Goal: Transaction & Acquisition: Book appointment/travel/reservation

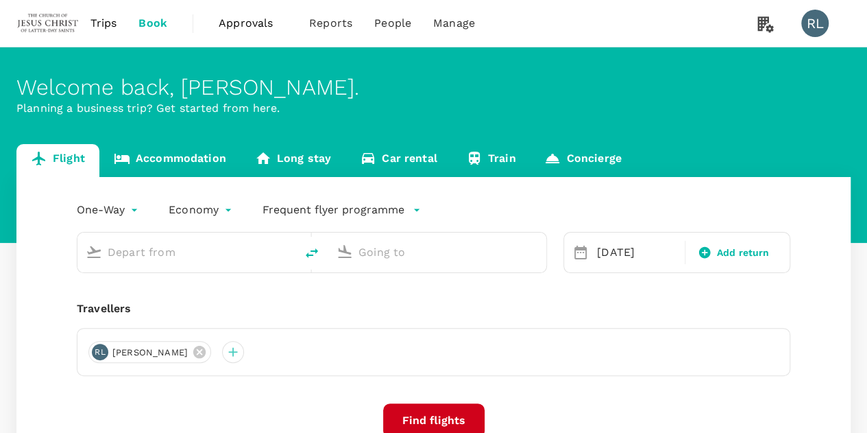
type input "Bintulu (BTU)"
type input "Kuala Lumpur Intl ([GEOGRAPHIC_DATA])"
type input "Bintulu (BTU)"
type input "Kuala Lumpur Intl ([GEOGRAPHIC_DATA])"
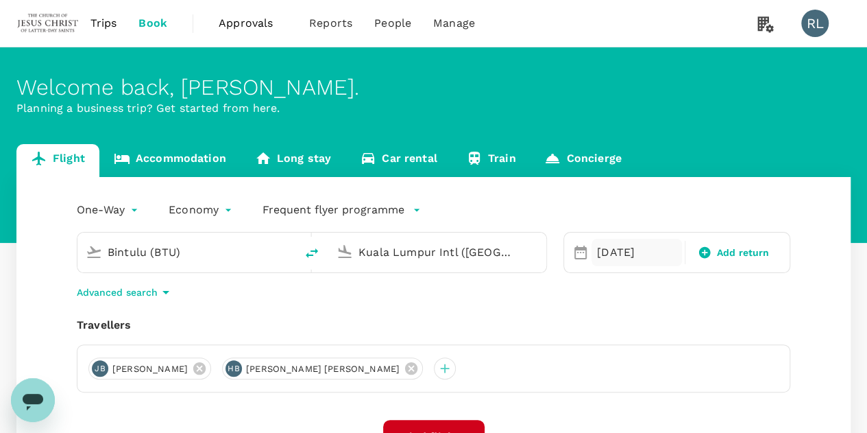
click at [606, 246] on div "[DATE]" at bounding box center [637, 252] width 91 height 27
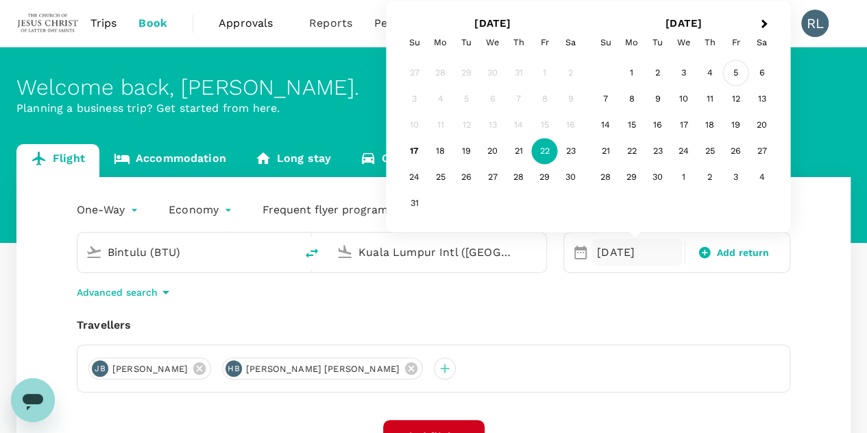
click at [740, 71] on div "5" at bounding box center [736, 73] width 26 height 26
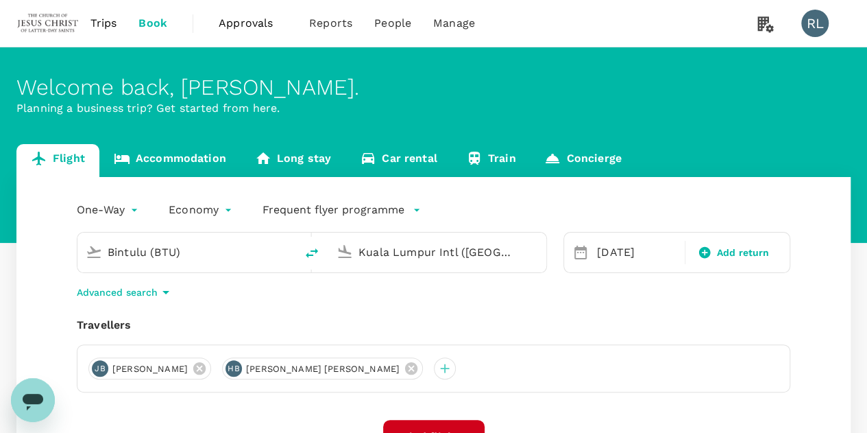
click at [195, 250] on input "Bintulu (BTU)" at bounding box center [187, 251] width 159 height 21
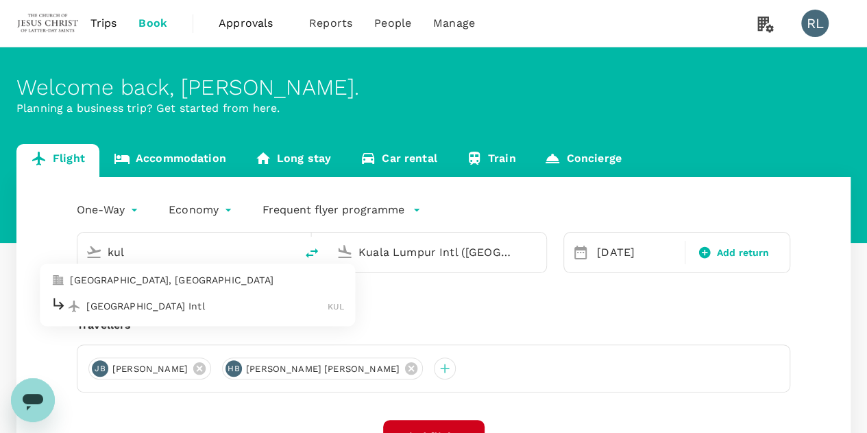
type input "Bintulu (BTU)"
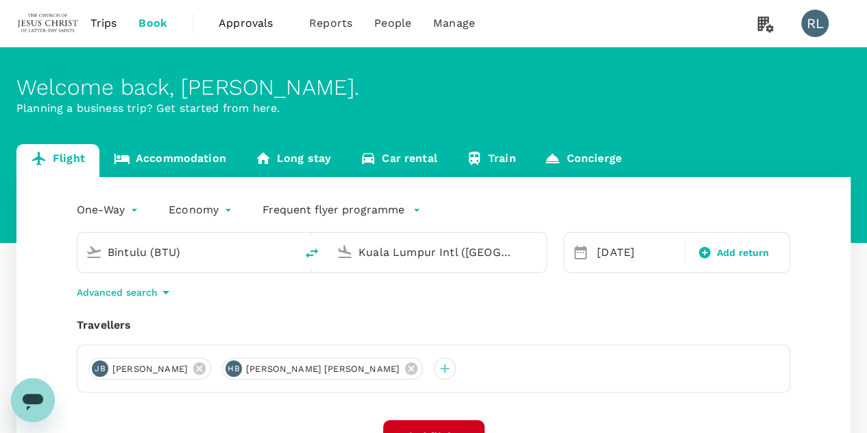
click at [495, 250] on input "Kuala Lumpur Intl ([GEOGRAPHIC_DATA])" at bounding box center [438, 251] width 159 height 21
type input "s"
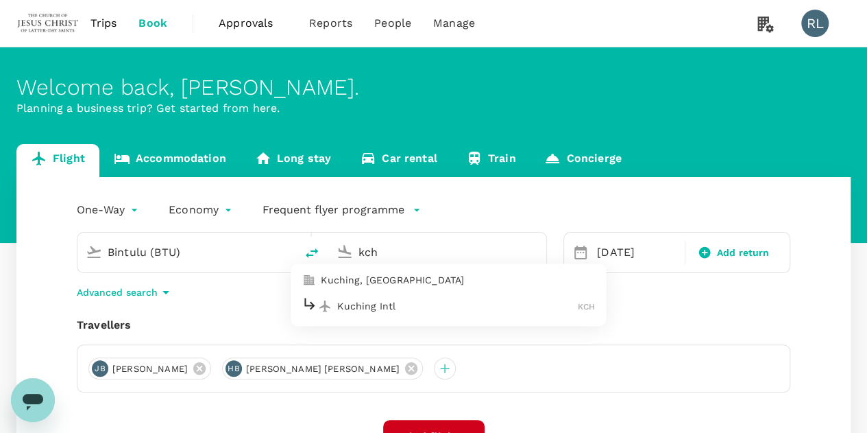
click at [396, 304] on p "Kuching Intl" at bounding box center [457, 306] width 241 height 14
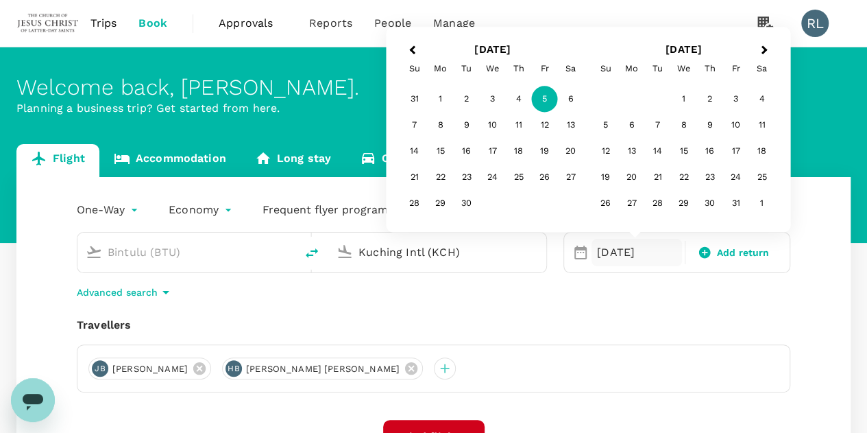
type input "Kuching Intl (KCH)"
click at [729, 340] on div "Travellers [PERSON_NAME] [PERSON_NAME] [PERSON_NAME] [PERSON_NAME]" at bounding box center [434, 354] width 714 height 75
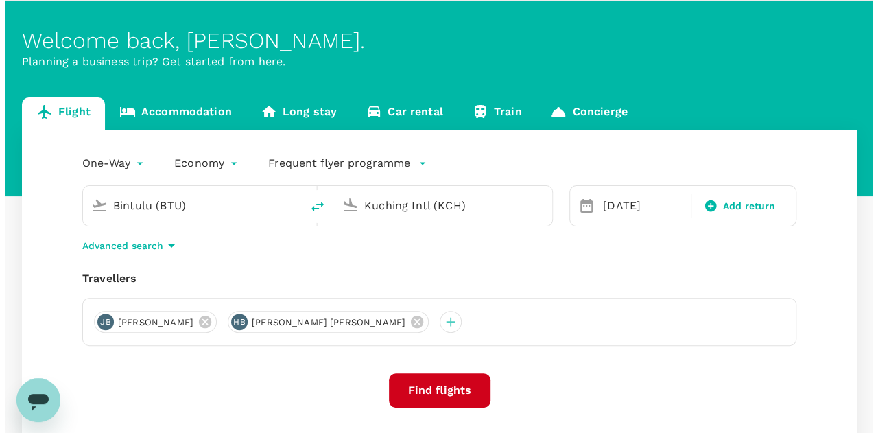
scroll to position [69, 0]
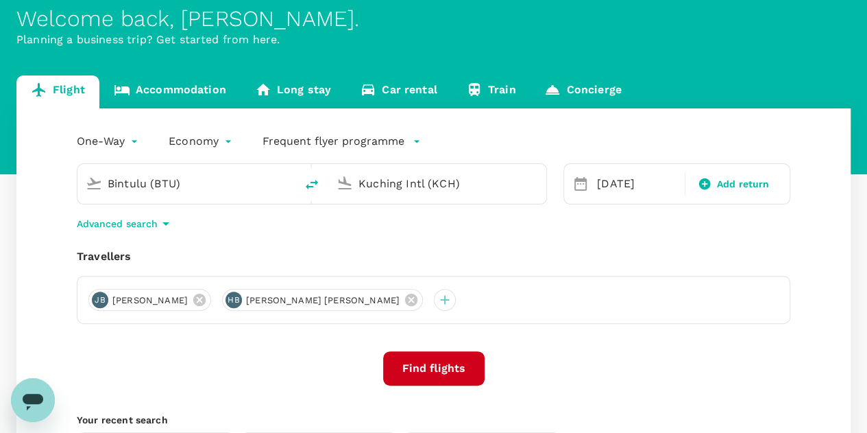
click at [422, 372] on button "Find flights" at bounding box center [433, 368] width 101 height 34
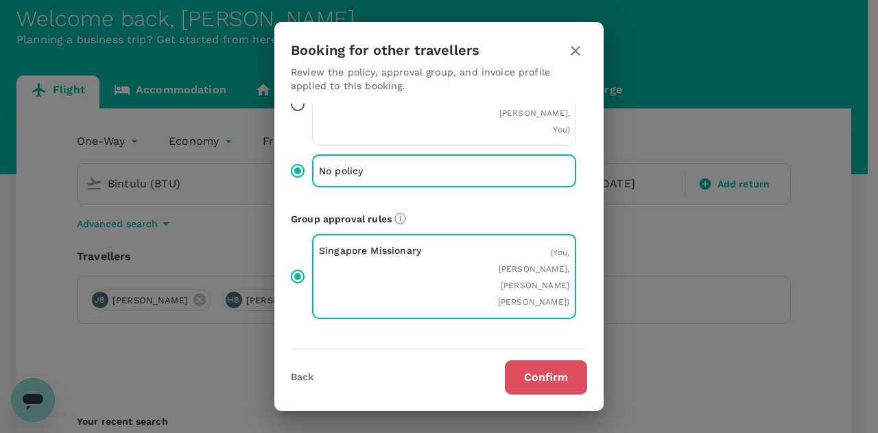
click at [559, 378] on button "Confirm" at bounding box center [546, 377] width 82 height 34
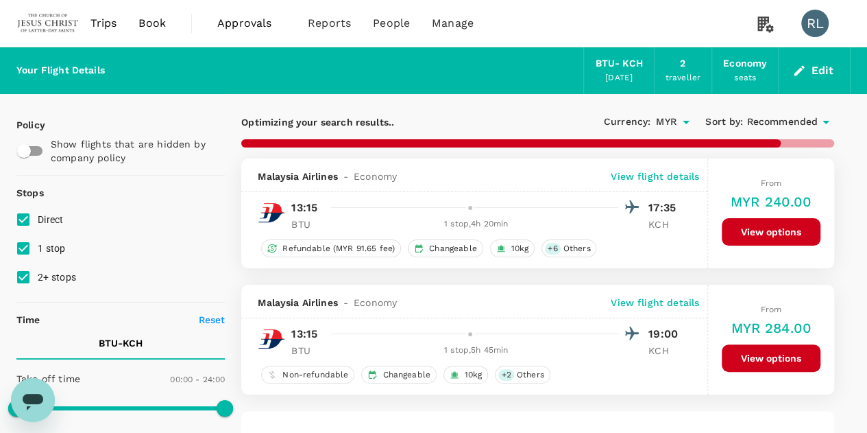
checkbox input "false"
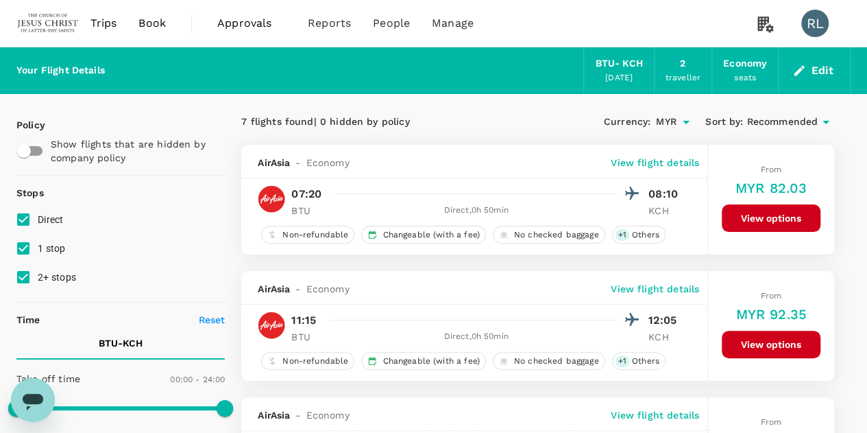
click at [800, 118] on span "Recommended" at bounding box center [782, 122] width 71 height 15
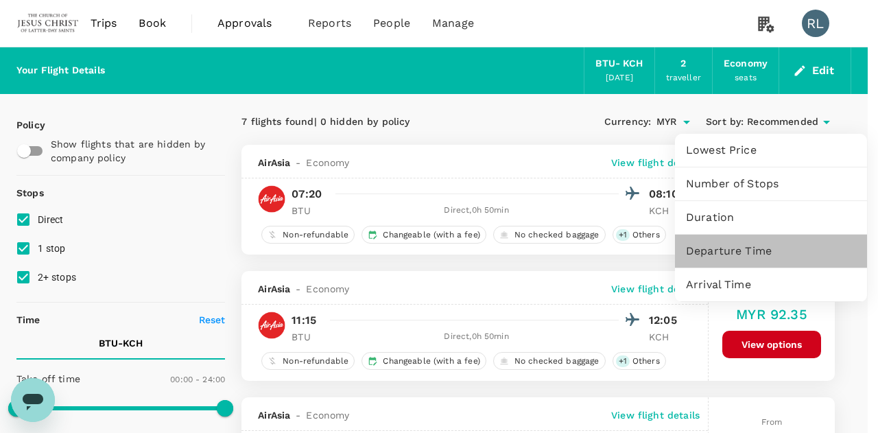
click at [721, 250] on span "Departure Time" at bounding box center [771, 251] width 170 height 16
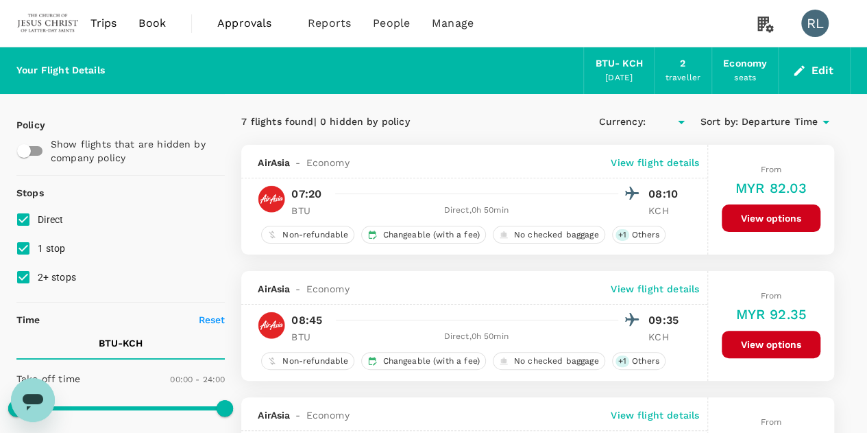
type input "MYR"
click at [682, 160] on p "View flight details" at bounding box center [655, 163] width 88 height 14
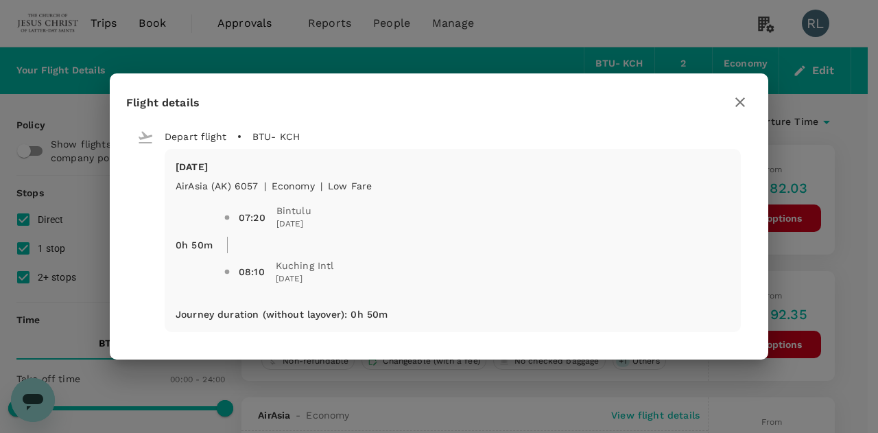
click at [738, 106] on icon "button" at bounding box center [740, 102] width 16 height 16
